Goal: Navigation & Orientation: Find specific page/section

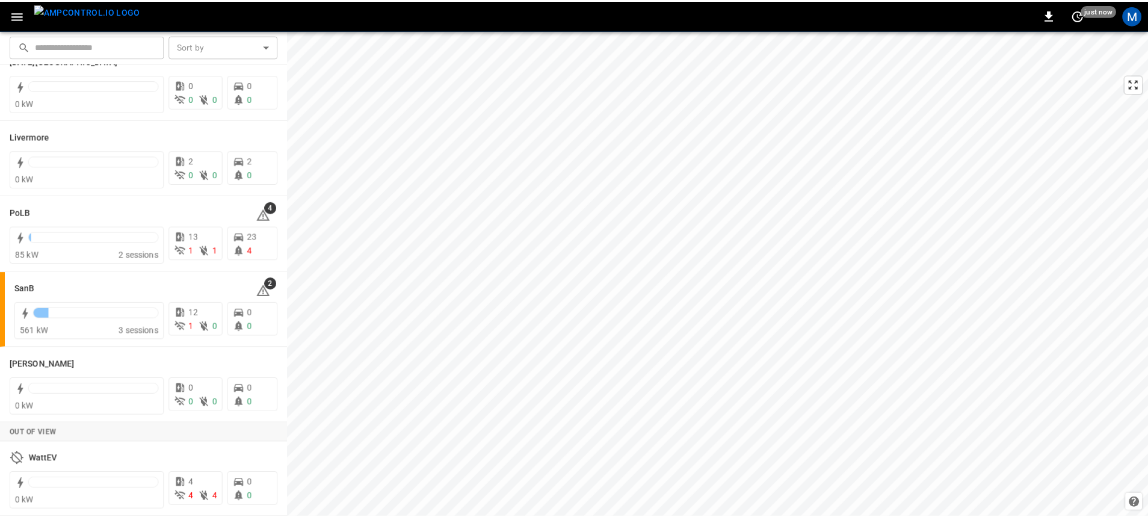
scroll to position [265, 0]
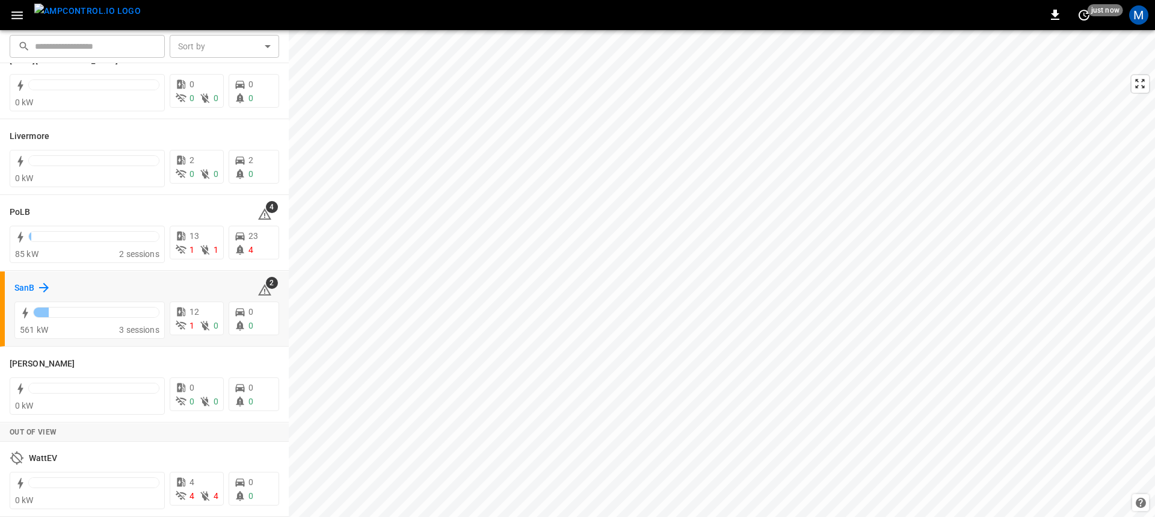
click at [31, 286] on h6 "SanB" at bounding box center [24, 287] width 20 height 13
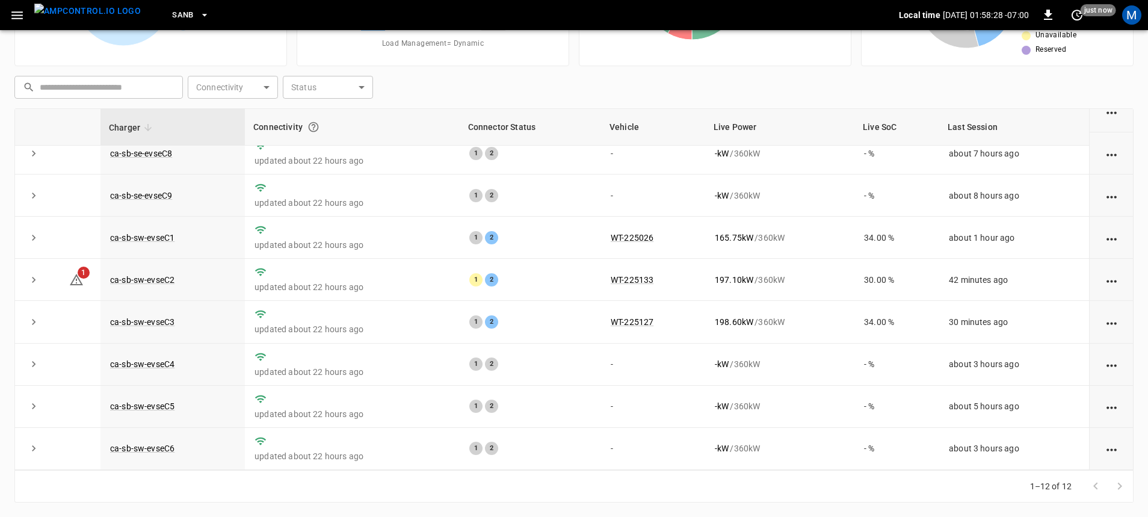
scroll to position [189, 0]
click at [143, 234] on link "ca-sb-sw-evseC1" at bounding box center [142, 237] width 69 height 14
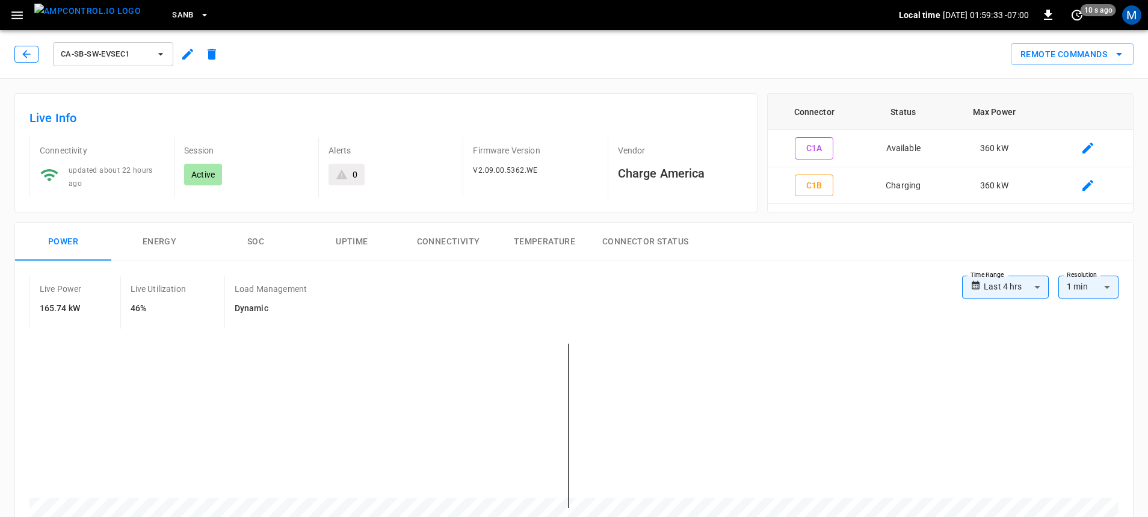
click at [23, 59] on icon "button" at bounding box center [26, 54] width 12 height 12
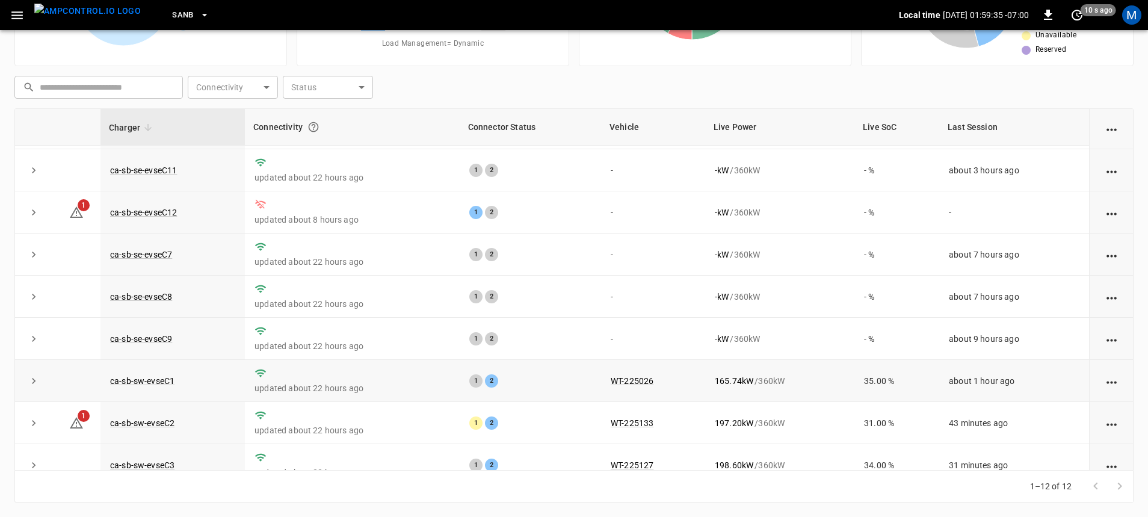
scroll to position [60, 0]
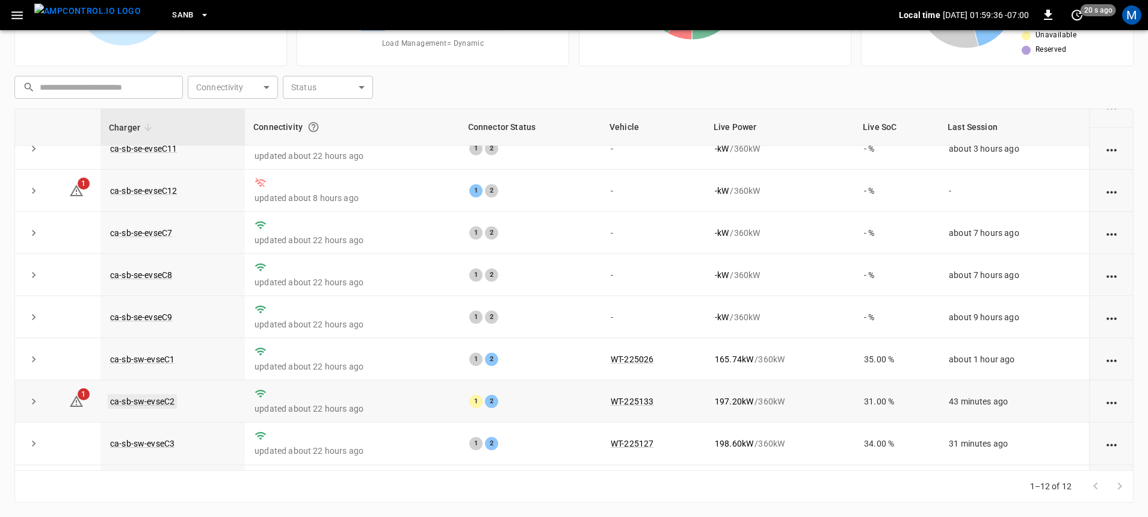
click at [167, 403] on link "ca-sb-sw-evseC2" at bounding box center [142, 401] width 69 height 14
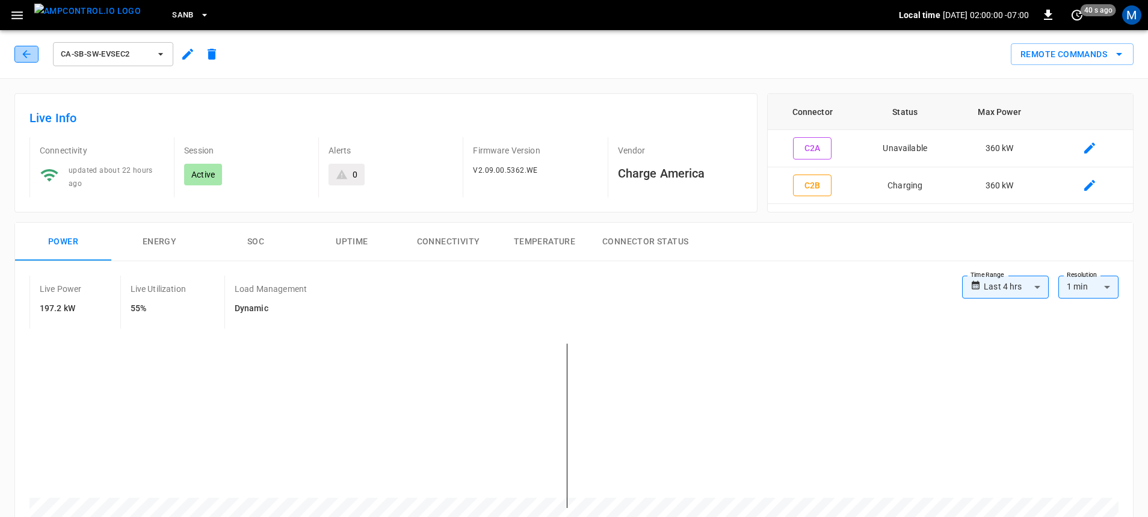
click at [22, 56] on icon "button" at bounding box center [26, 54] width 12 height 12
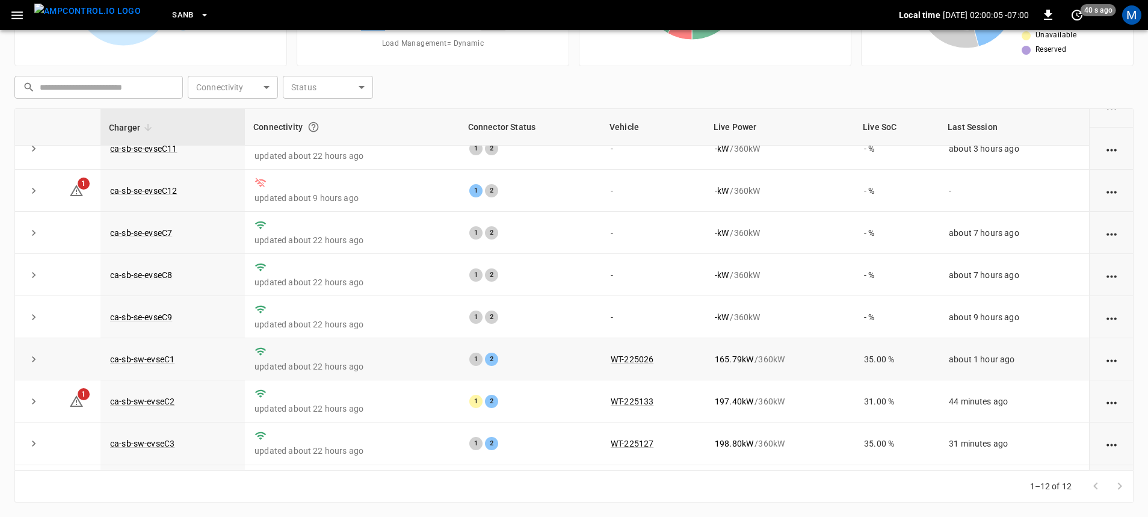
scroll to position [120, 0]
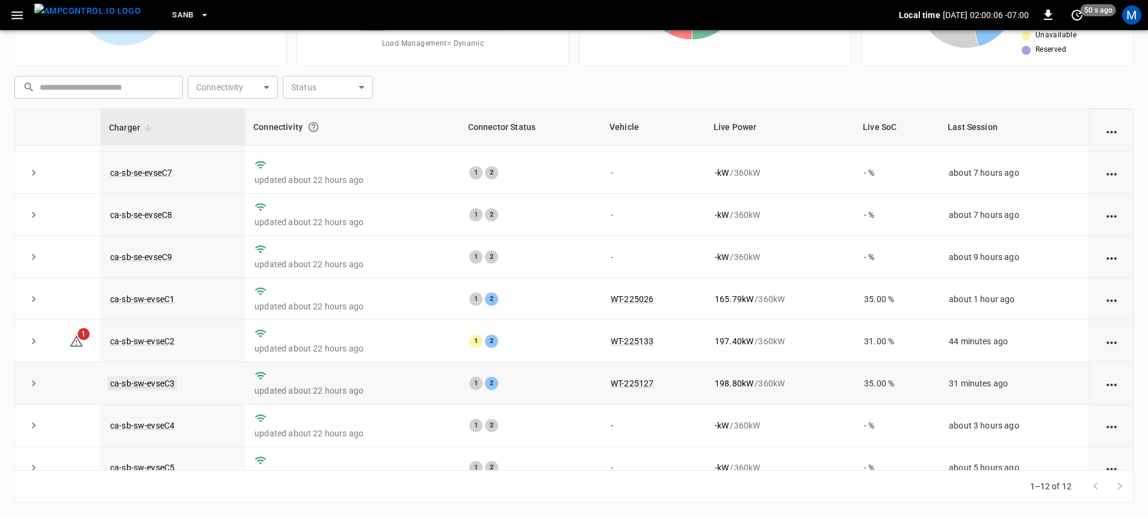
click at [147, 387] on link "ca-sb-sw-evseC3" at bounding box center [142, 383] width 69 height 14
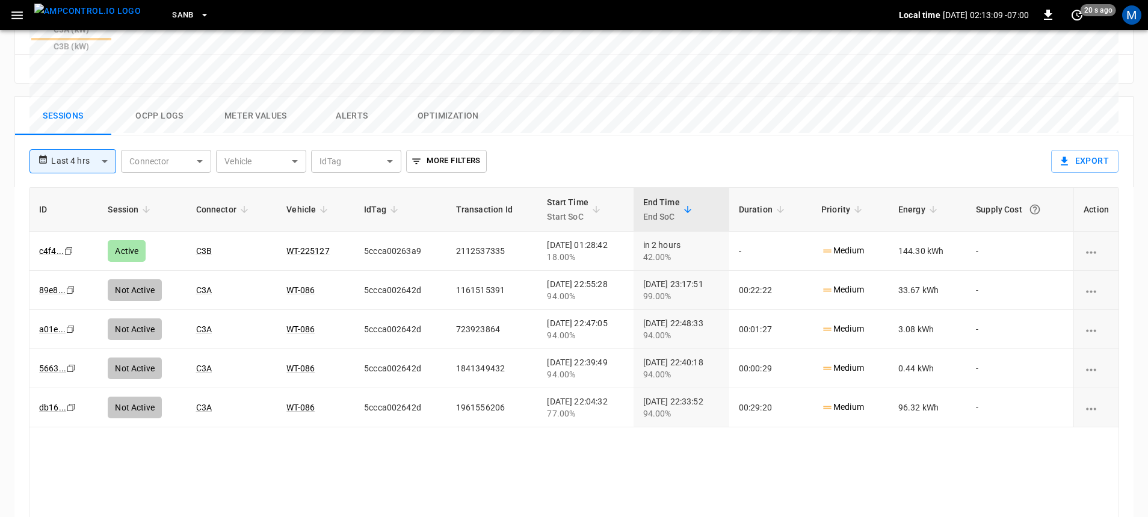
scroll to position [589, 0]
